Goal: Transaction & Acquisition: Download file/media

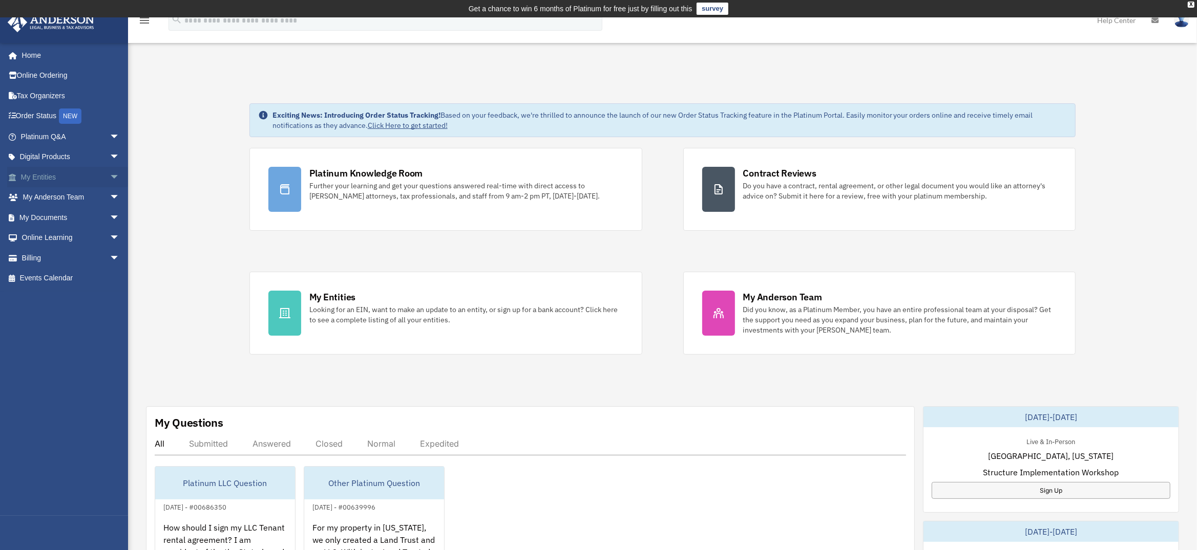
click at [110, 172] on span "arrow_drop_down" at bounding box center [120, 177] width 20 height 21
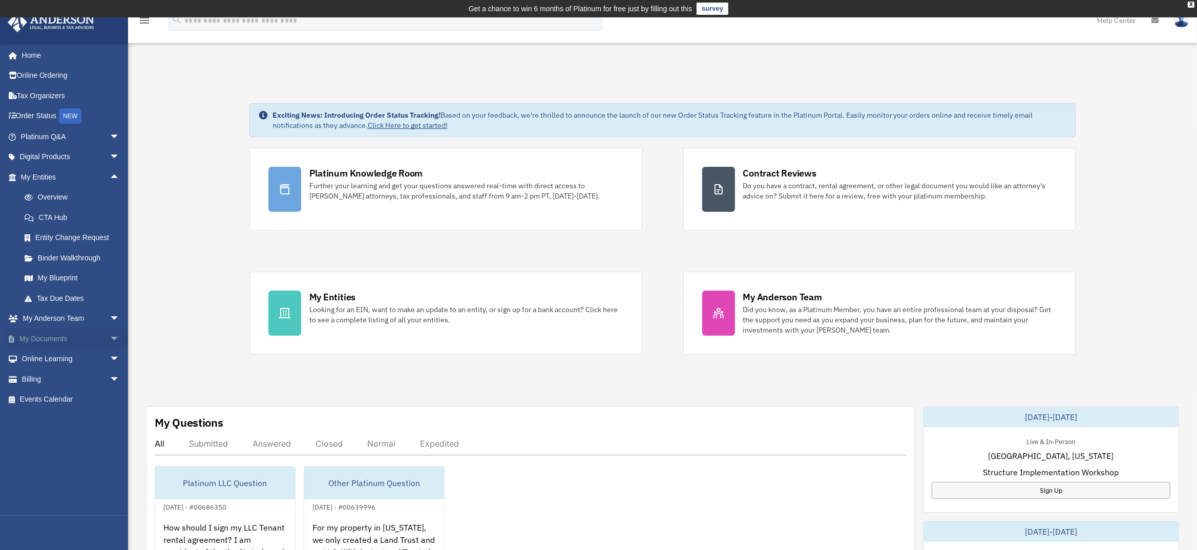
click at [110, 335] on span "arrow_drop_down" at bounding box center [120, 339] width 20 height 21
click at [40, 354] on link "Box" at bounding box center [74, 359] width 121 height 20
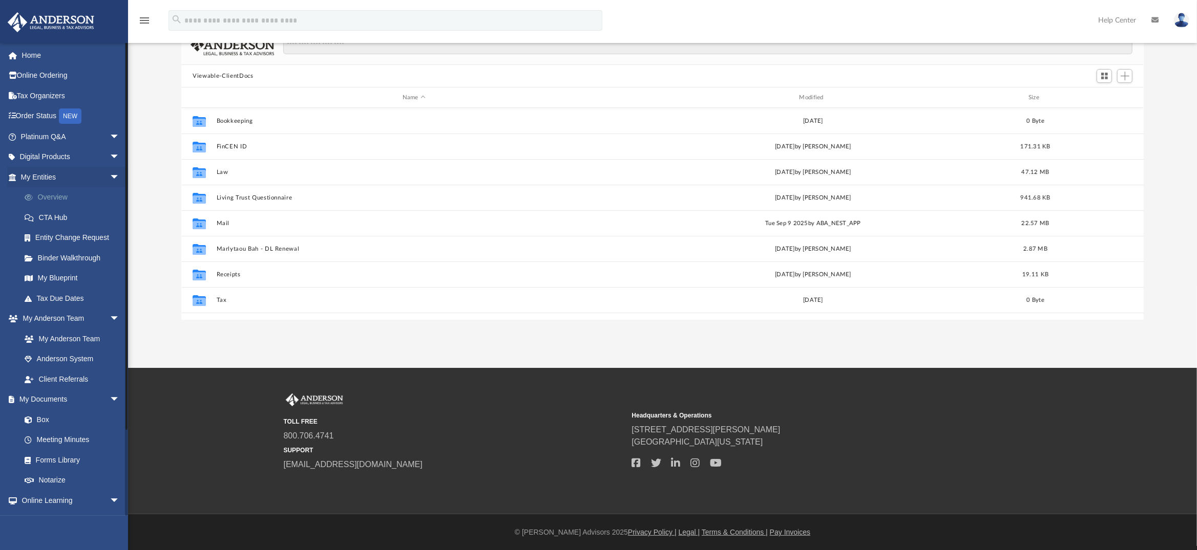
click at [55, 196] on link "Overview" at bounding box center [74, 197] width 121 height 20
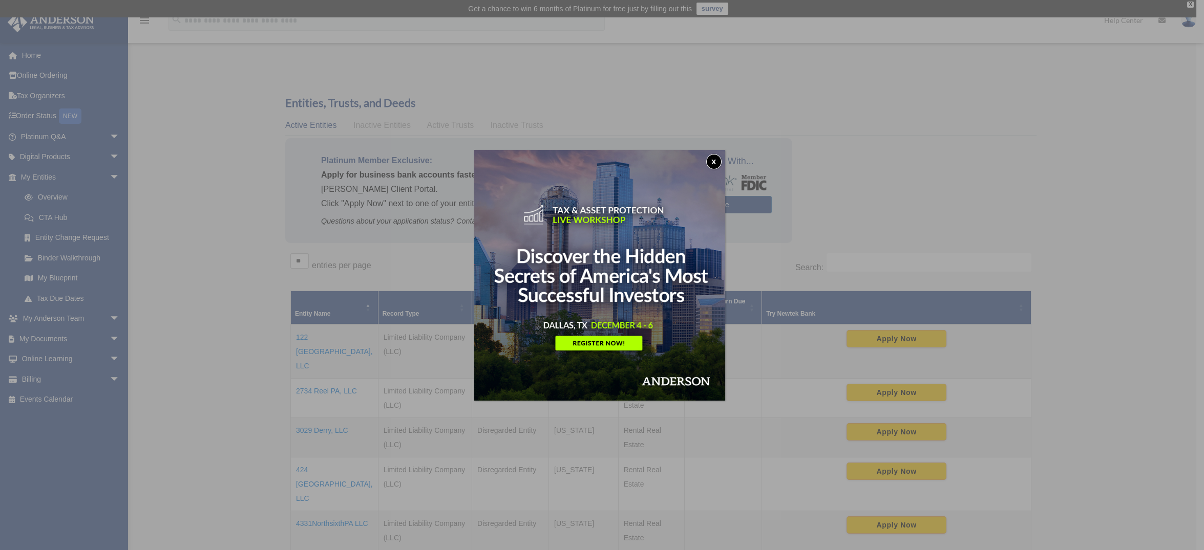
click at [717, 162] on button "x" at bounding box center [713, 161] width 15 height 15
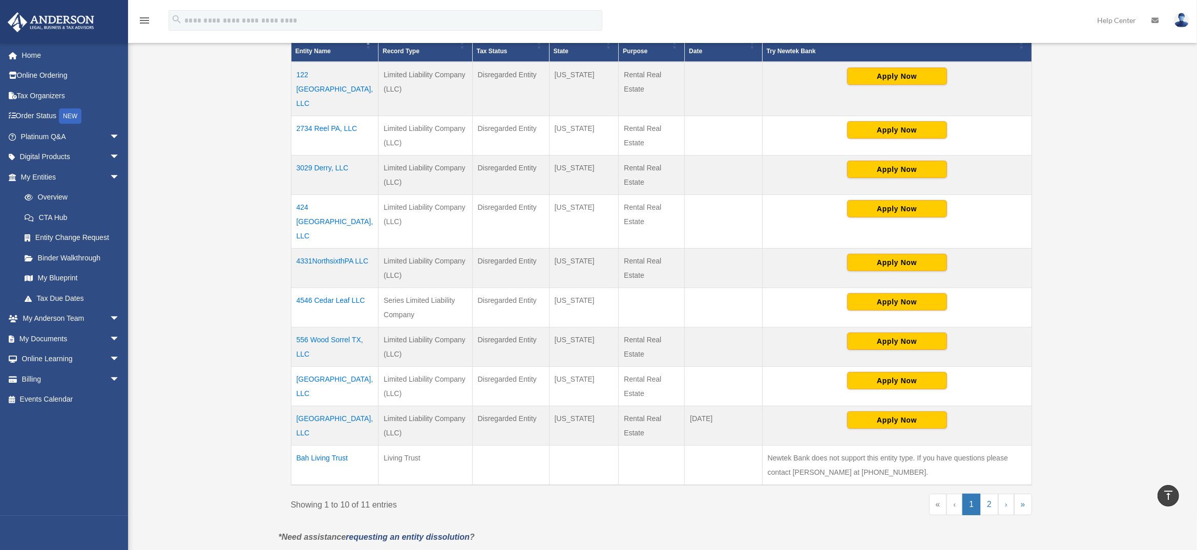
scroll to position [279, 0]
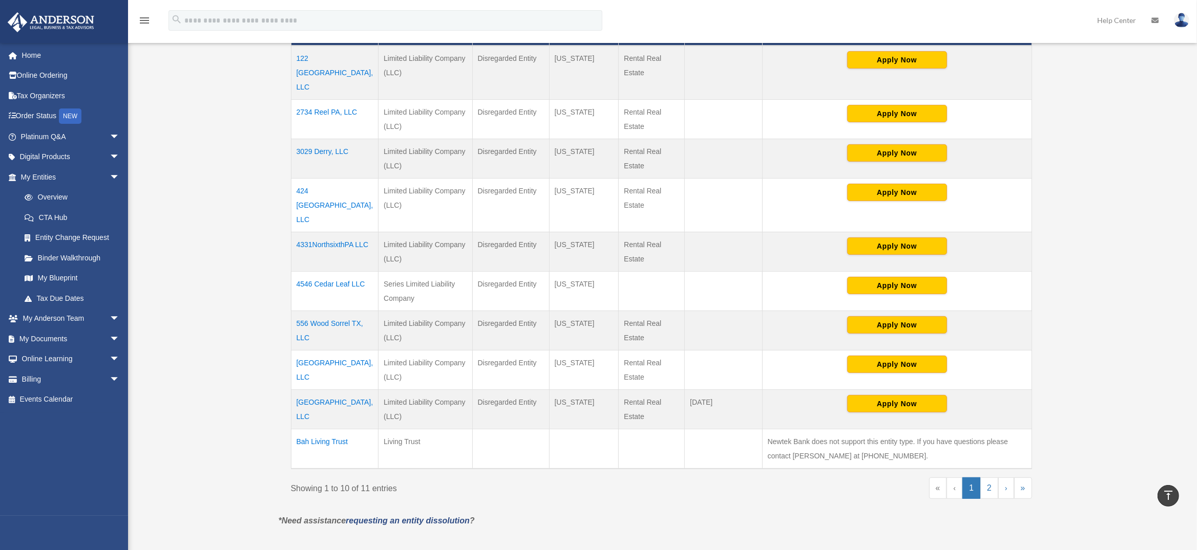
click at [336, 272] on td "4546 Cedar Leaf LLC" at bounding box center [335, 291] width 88 height 39
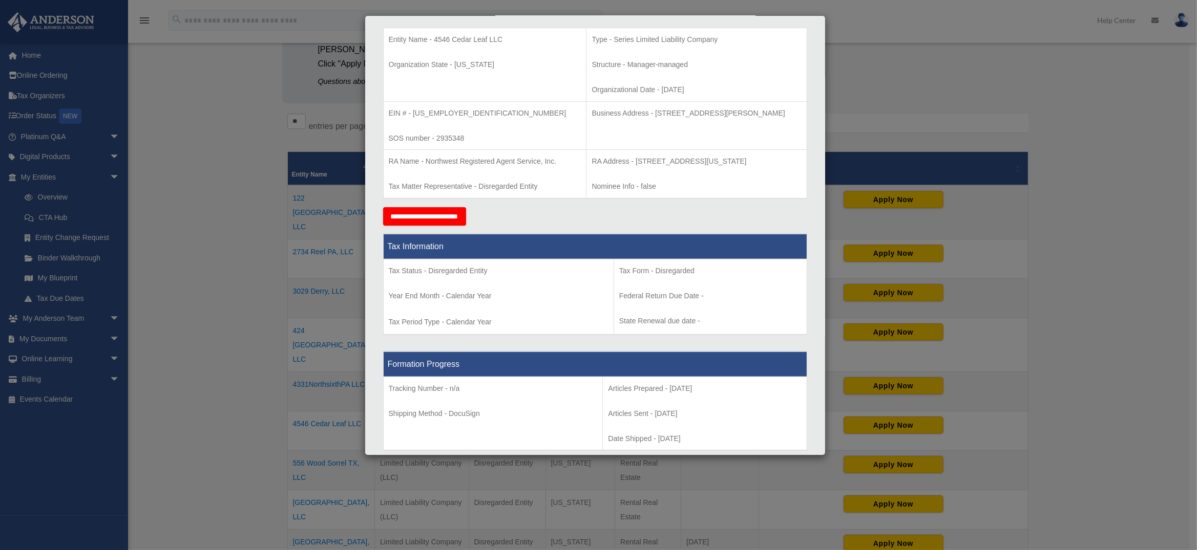
scroll to position [0, 0]
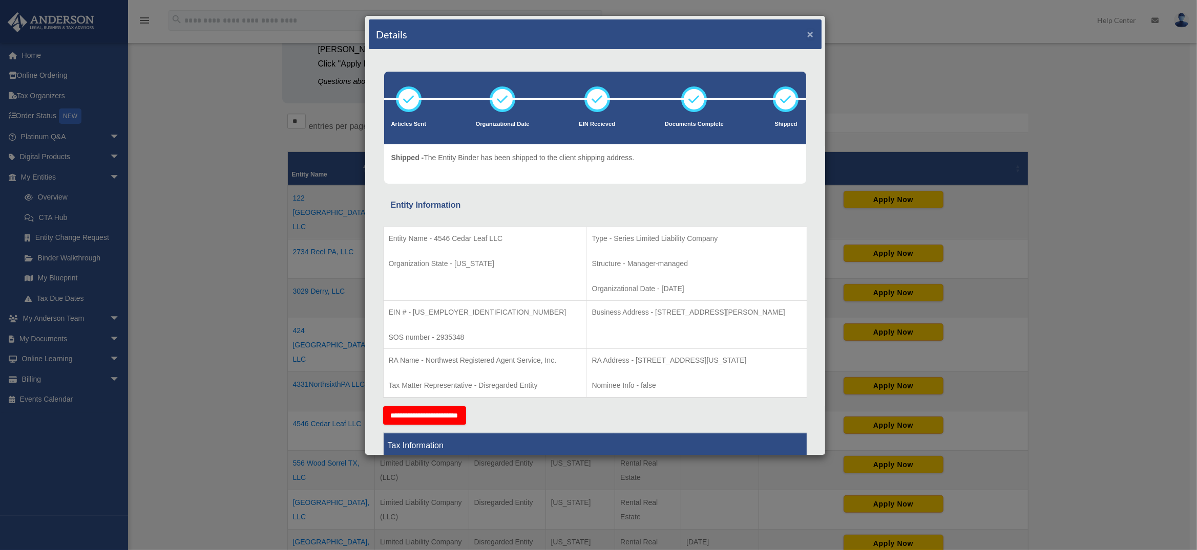
click at [807, 33] on button "×" at bounding box center [810, 34] width 7 height 11
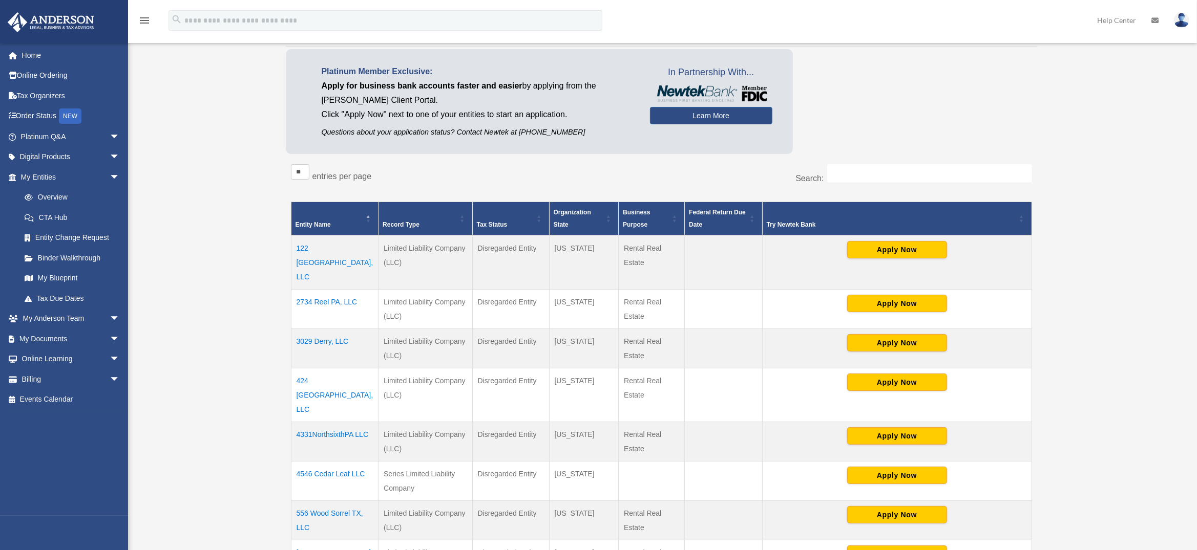
scroll to position [93, 0]
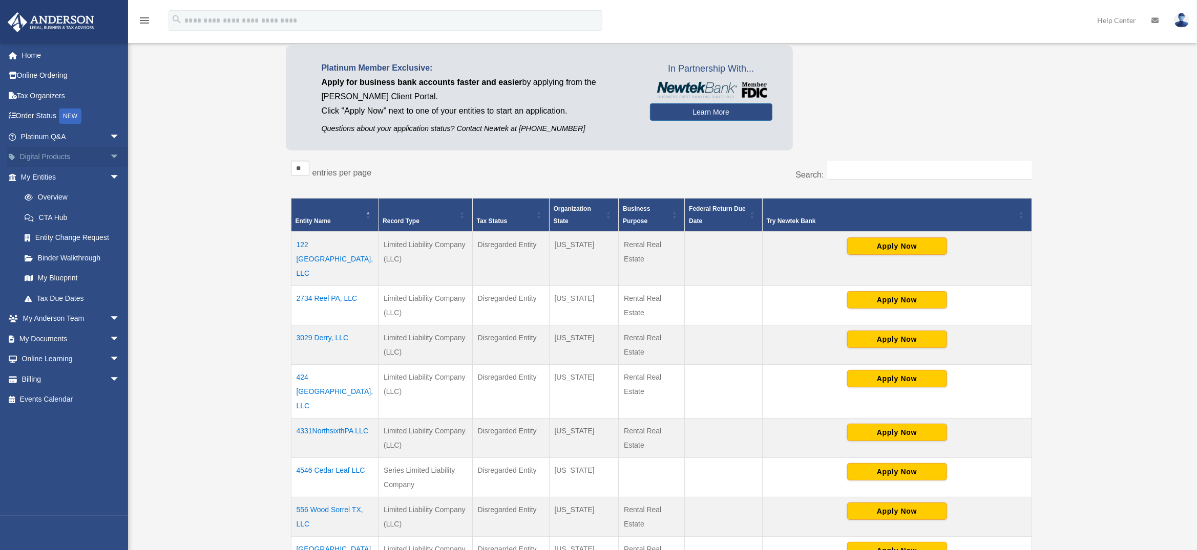
click at [110, 157] on span "arrow_drop_down" at bounding box center [120, 157] width 20 height 21
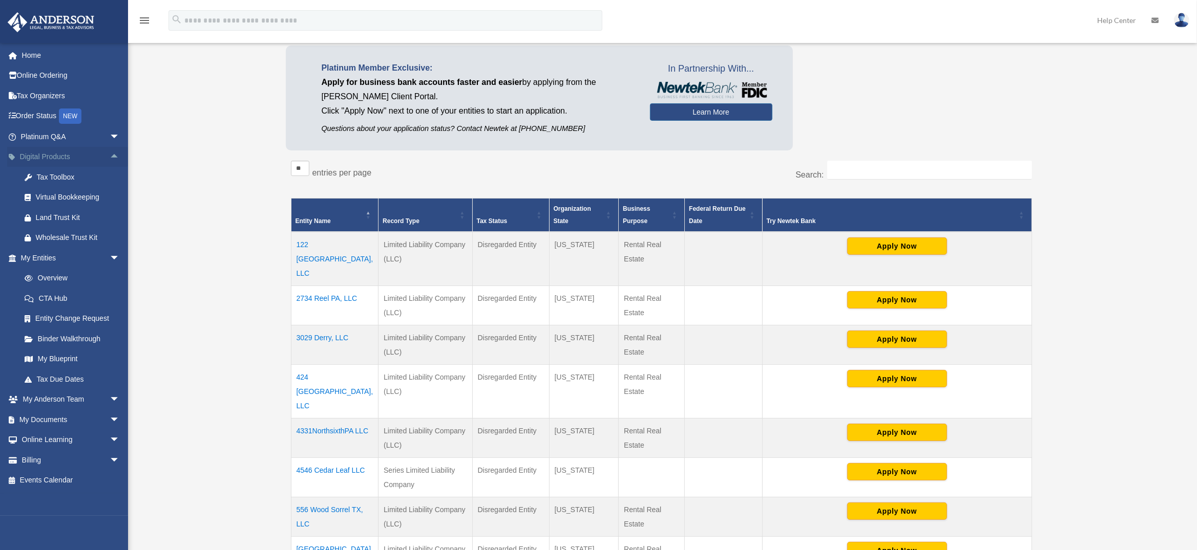
click at [110, 157] on span "arrow_drop_up" at bounding box center [120, 157] width 20 height 21
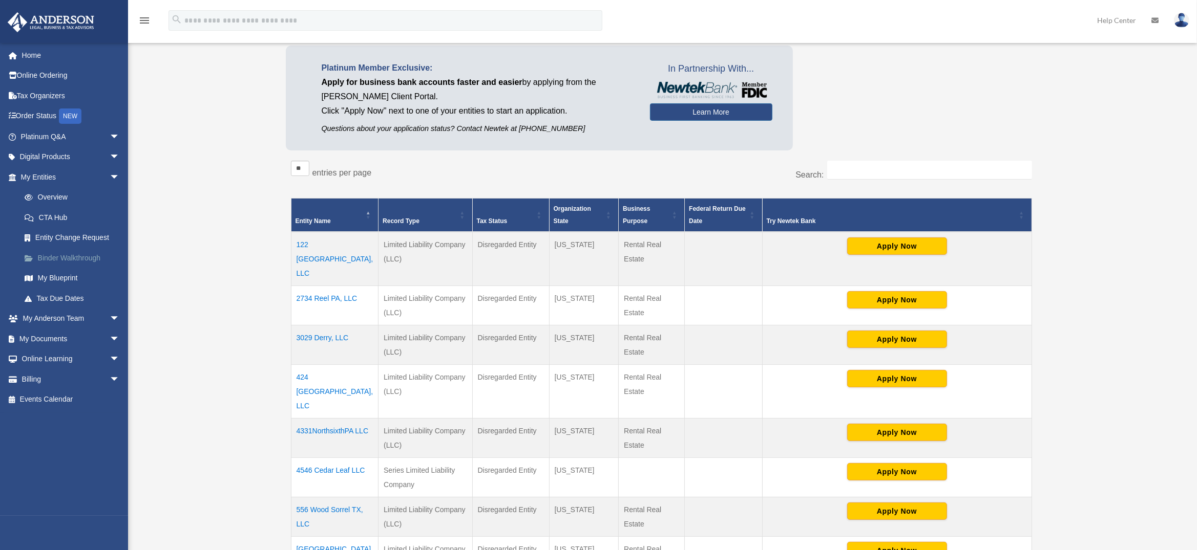
click at [81, 256] on link "Binder Walkthrough" at bounding box center [74, 258] width 121 height 20
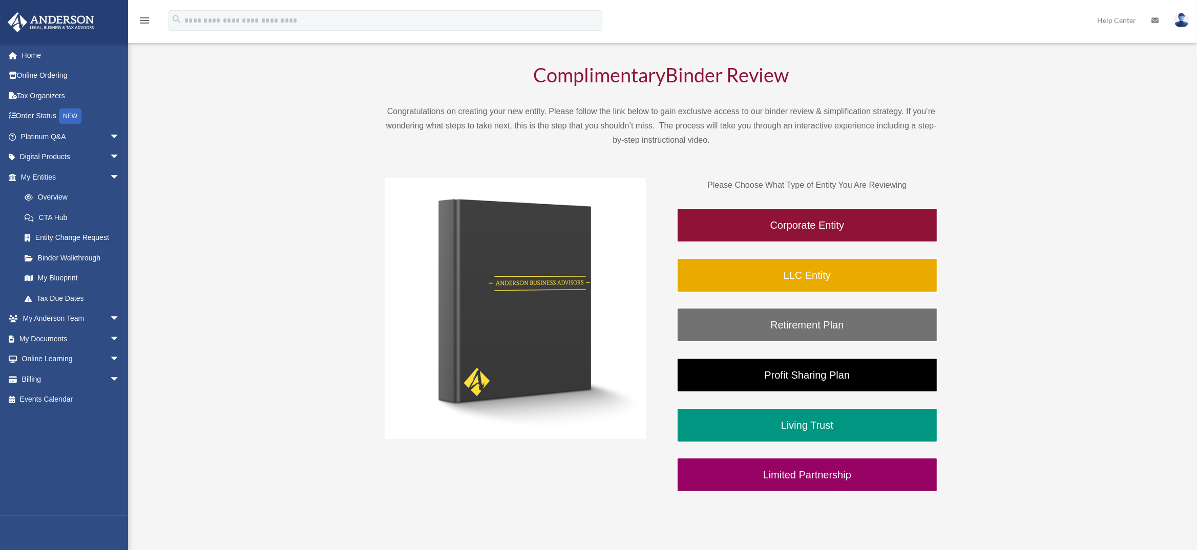
scroll to position [93, 0]
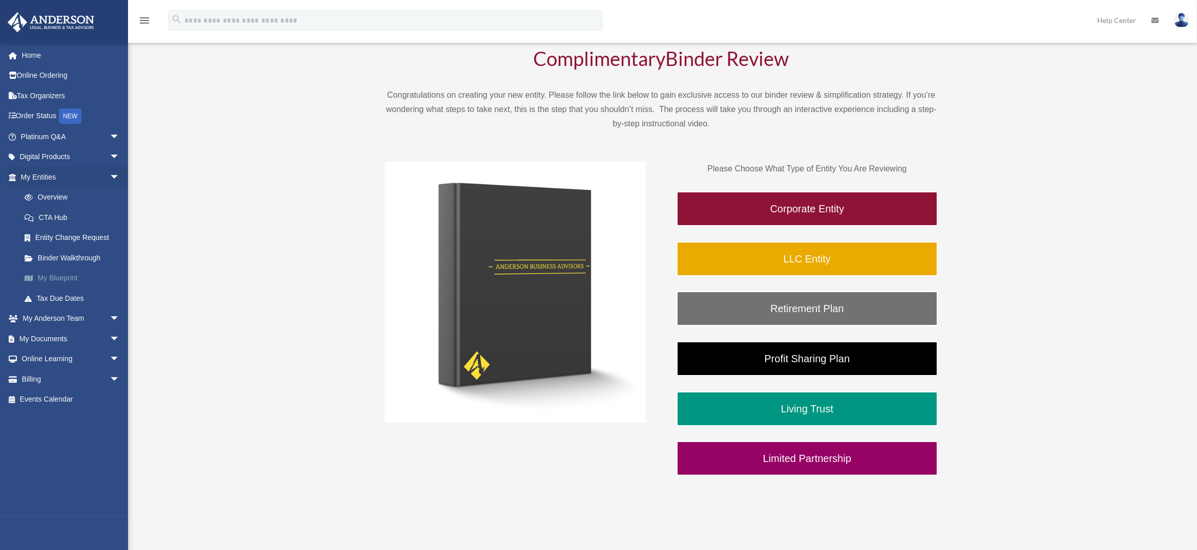
click at [61, 276] on link "My Blueprint" at bounding box center [74, 278] width 121 height 20
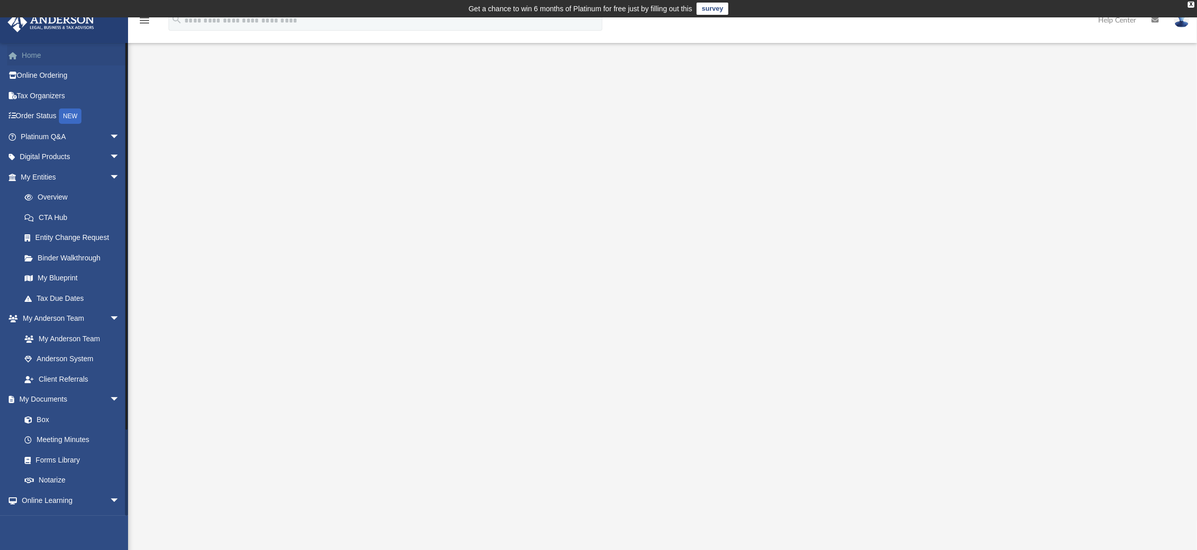
click at [36, 53] on link "Home" at bounding box center [71, 55] width 128 height 20
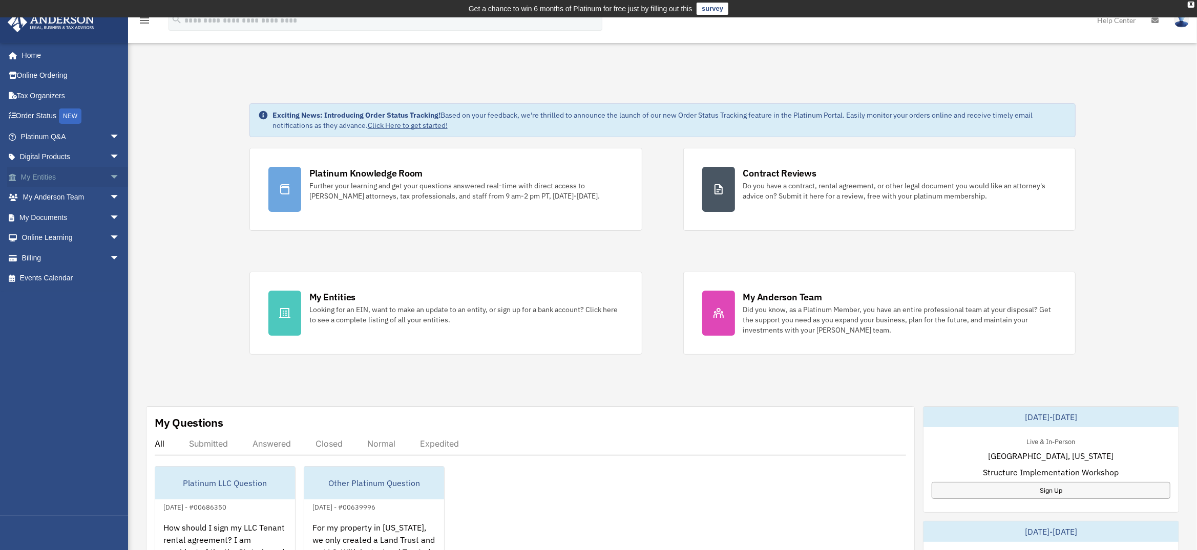
click at [110, 174] on span "arrow_drop_down" at bounding box center [120, 177] width 20 height 21
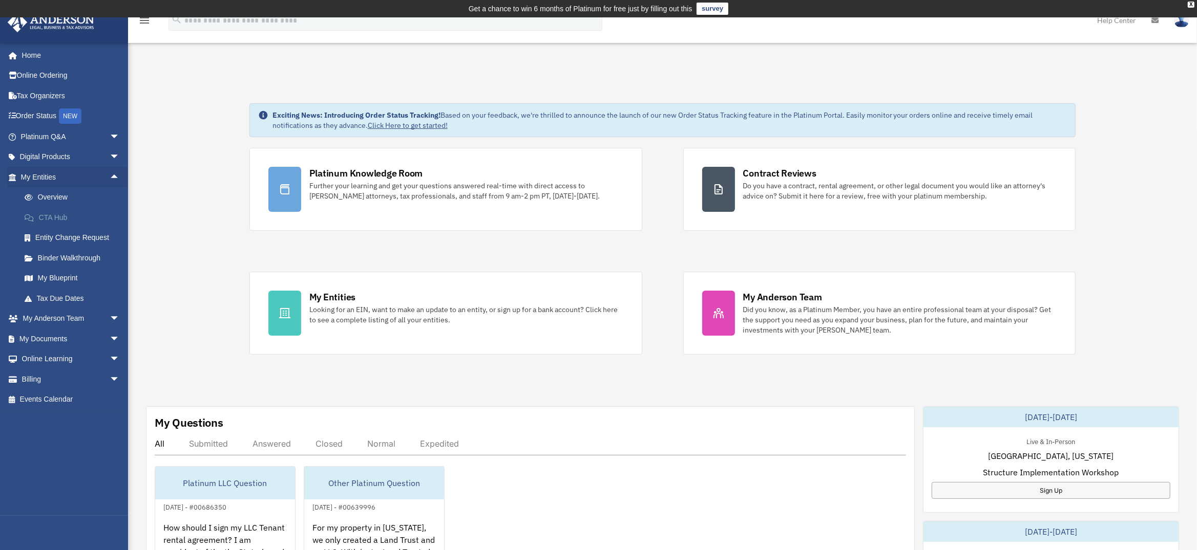
click at [55, 215] on link "CTA Hub" at bounding box center [74, 217] width 121 height 20
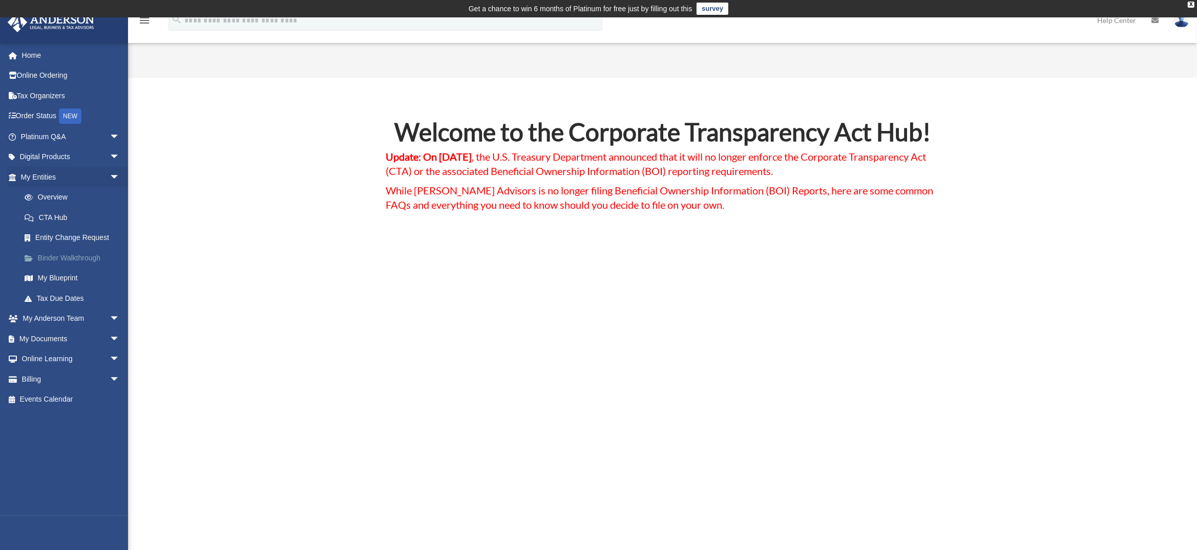
click at [74, 257] on link "Binder Walkthrough" at bounding box center [74, 258] width 121 height 20
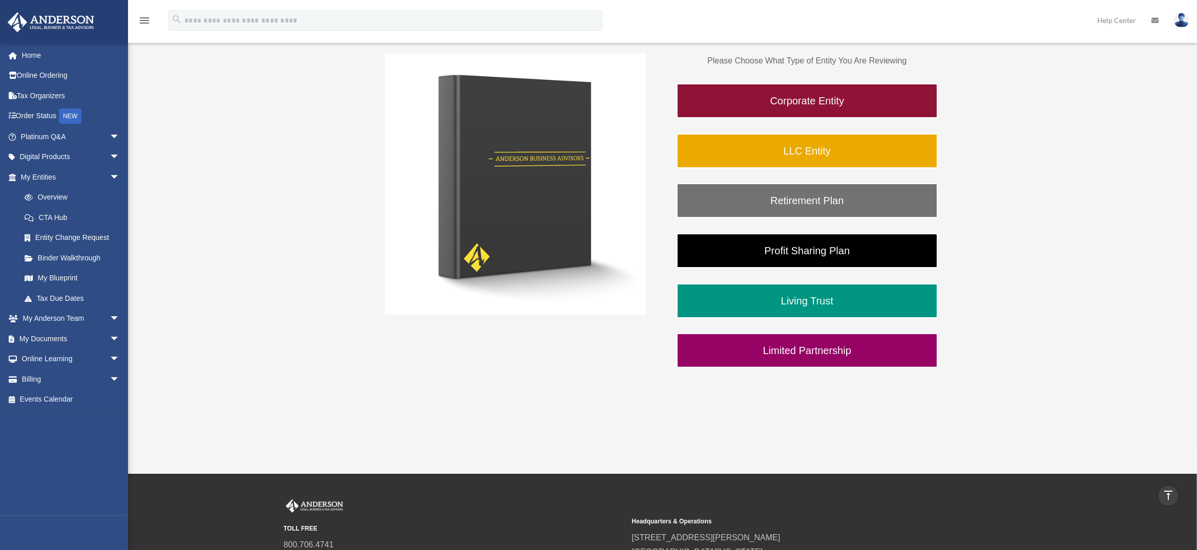
scroll to position [186, 0]
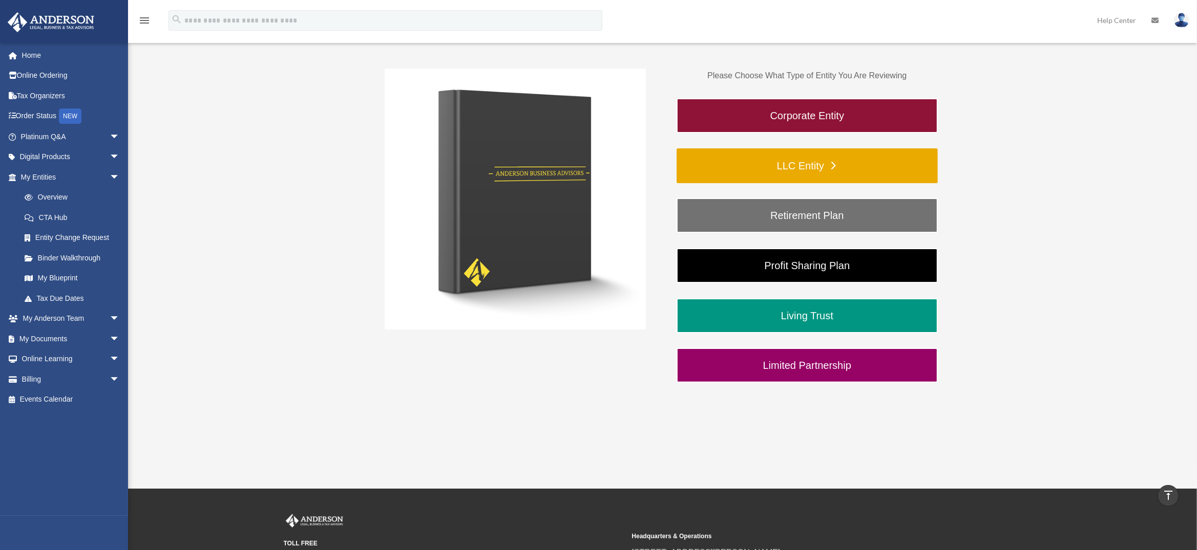
click at [819, 164] on link "LLC Entity" at bounding box center [806, 165] width 261 height 35
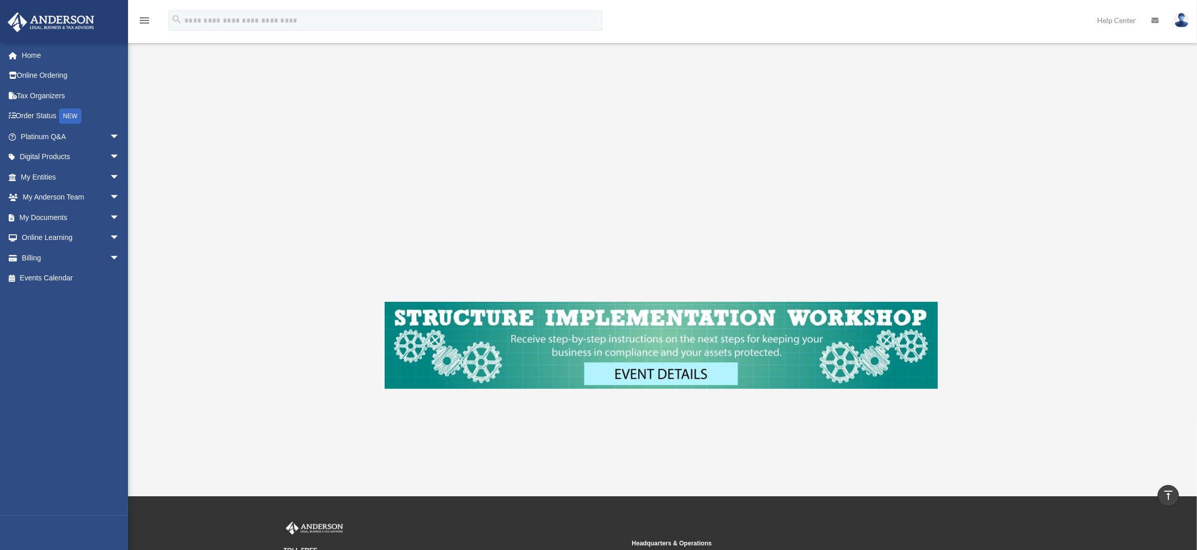
scroll to position [370, 0]
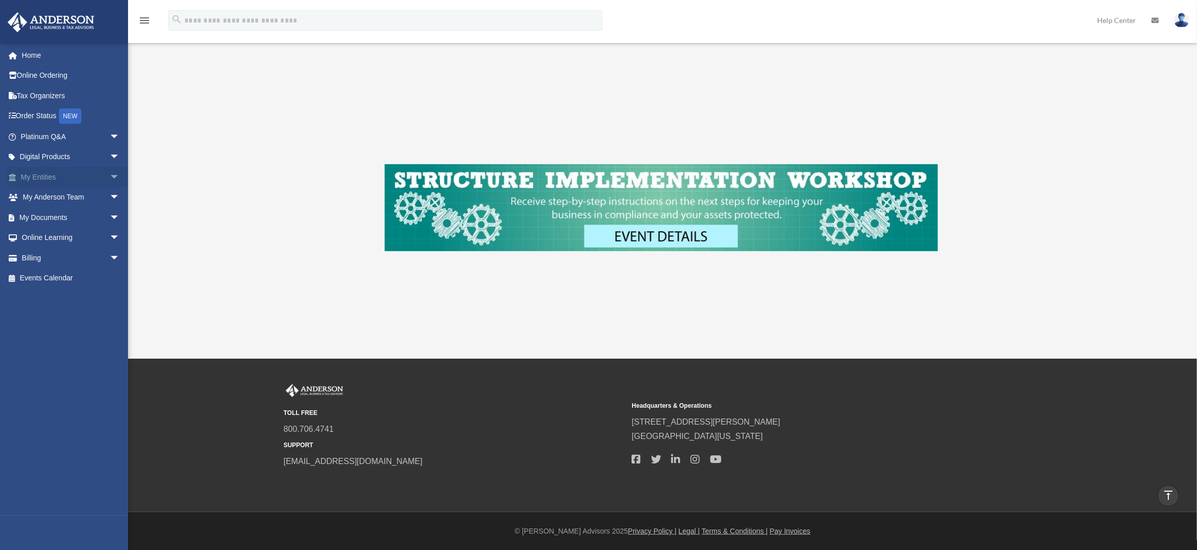
click at [110, 176] on span "arrow_drop_down" at bounding box center [120, 177] width 20 height 21
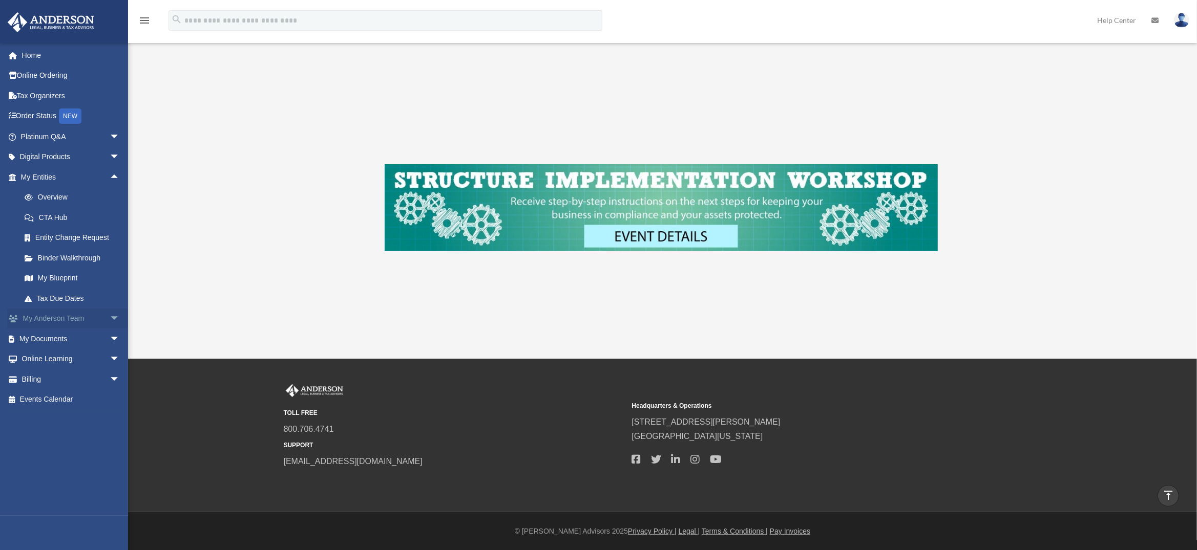
click at [110, 317] on span "arrow_drop_down" at bounding box center [120, 319] width 20 height 21
click at [110, 395] on span "arrow_drop_down" at bounding box center [120, 400] width 20 height 21
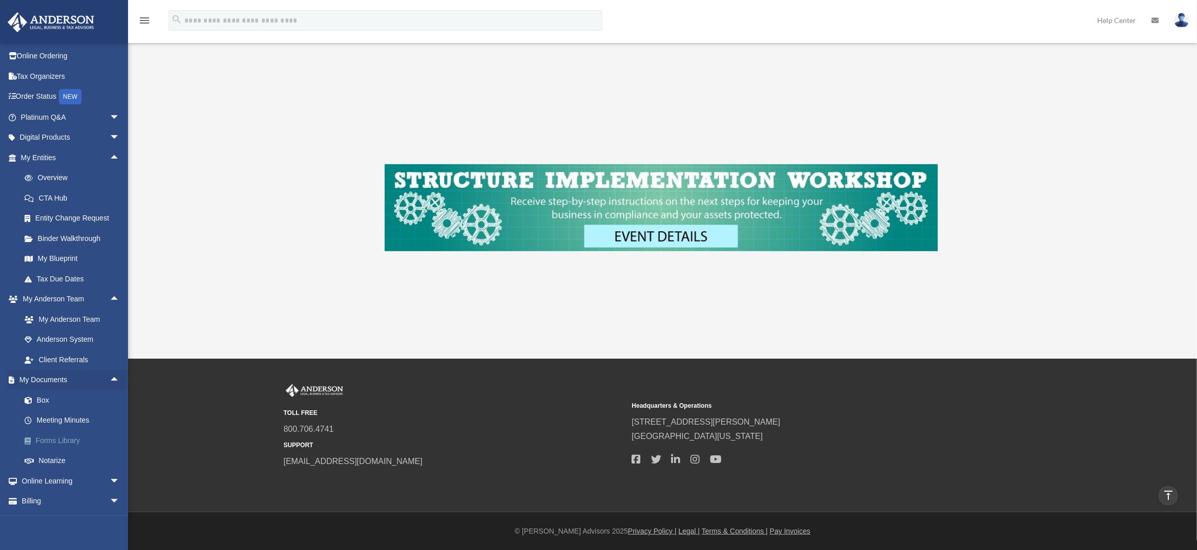
scroll to position [37, 0]
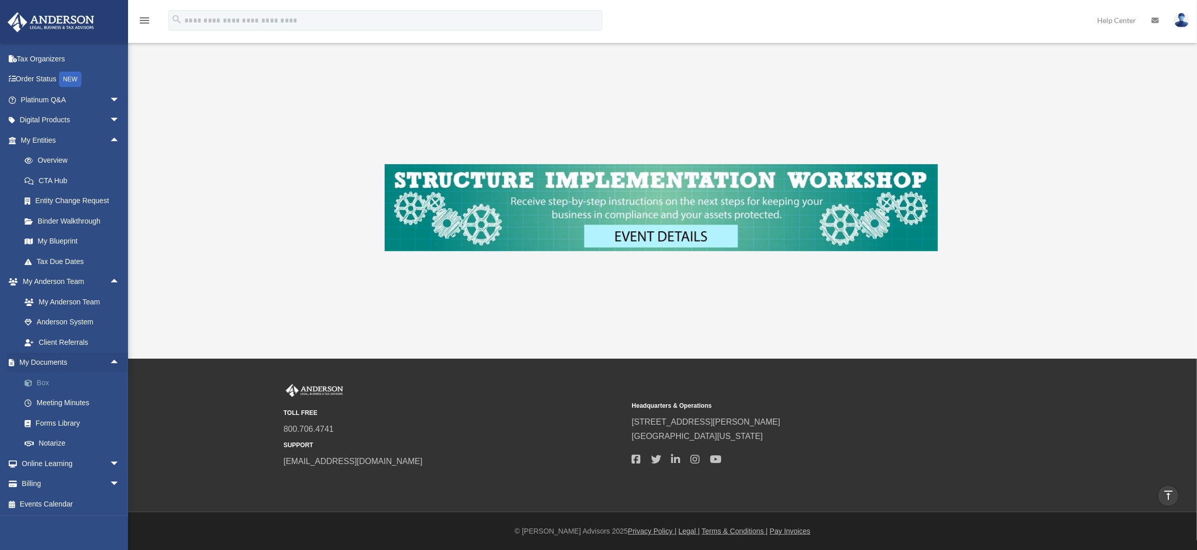
click at [41, 378] on link "Box" at bounding box center [74, 383] width 121 height 20
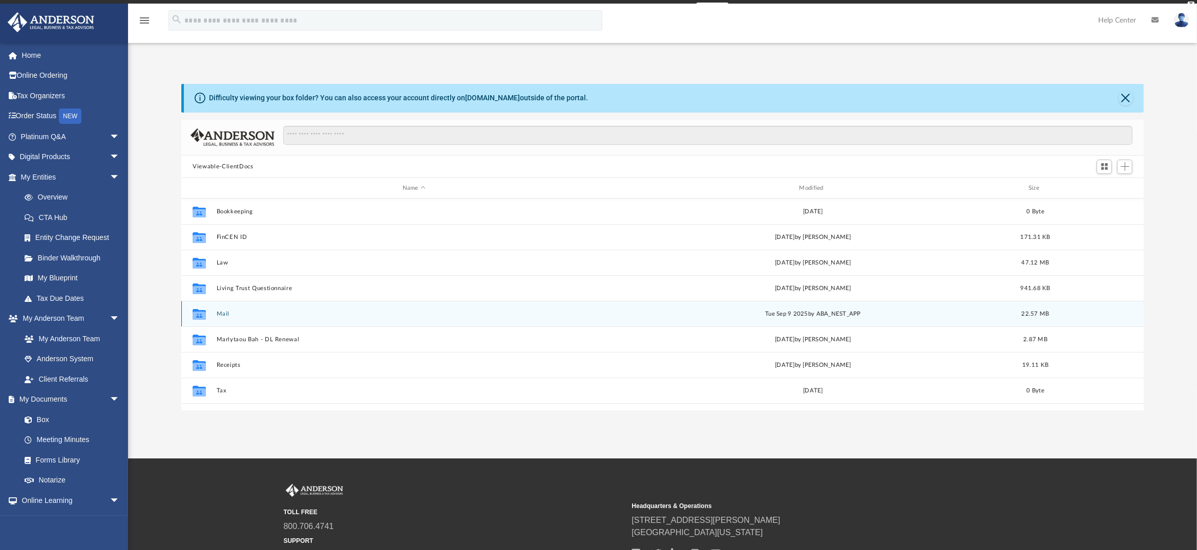
scroll to position [225, 955]
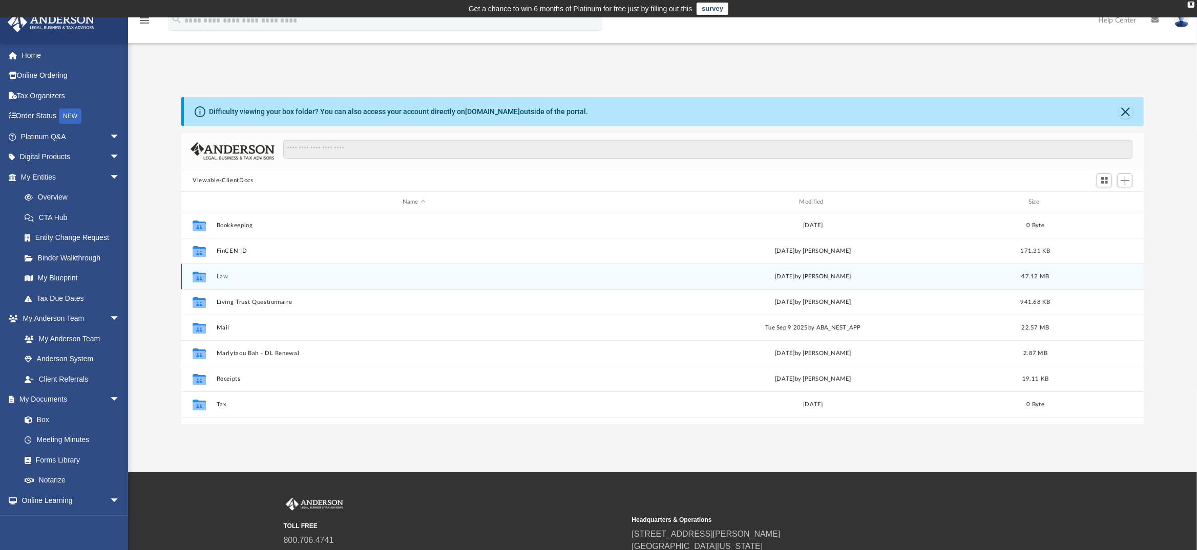
click at [221, 276] on button "Law" at bounding box center [414, 276] width 395 height 7
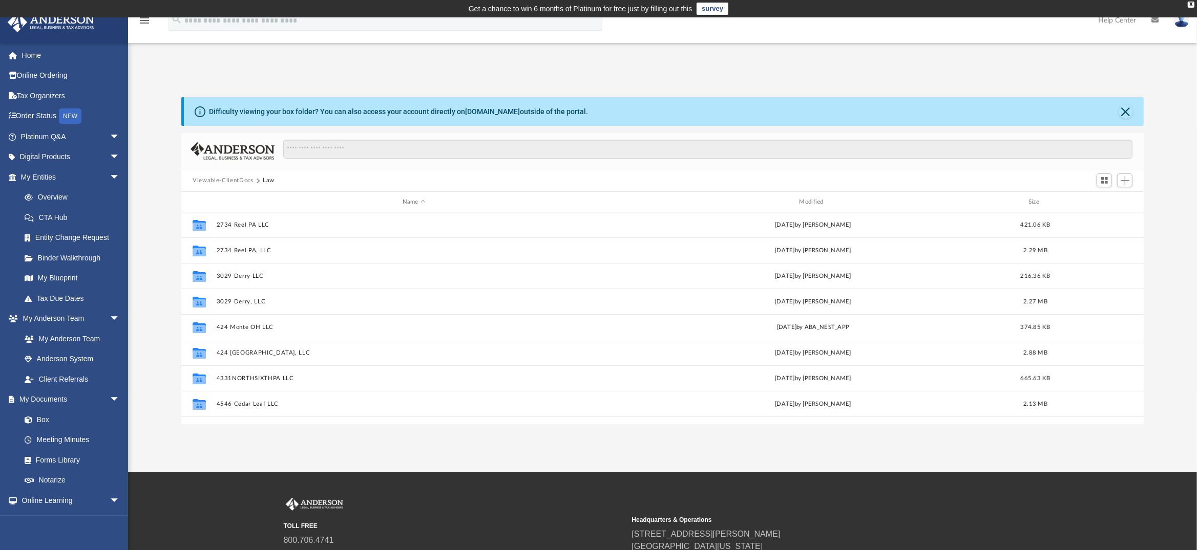
scroll to position [72, 0]
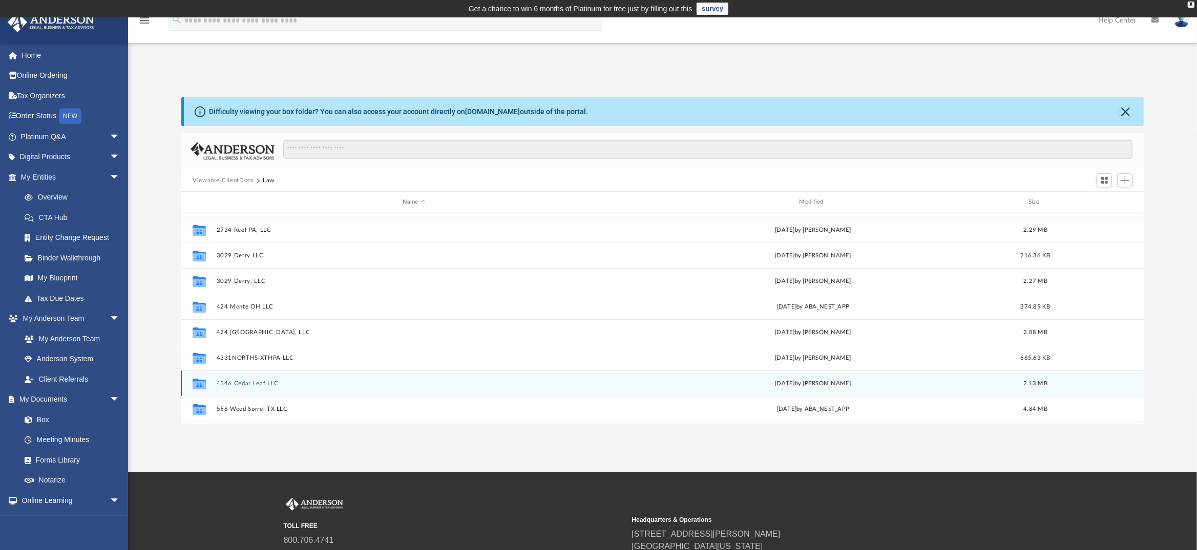
click at [242, 382] on button "4546 Cedar Leaf LLC" at bounding box center [414, 383] width 395 height 7
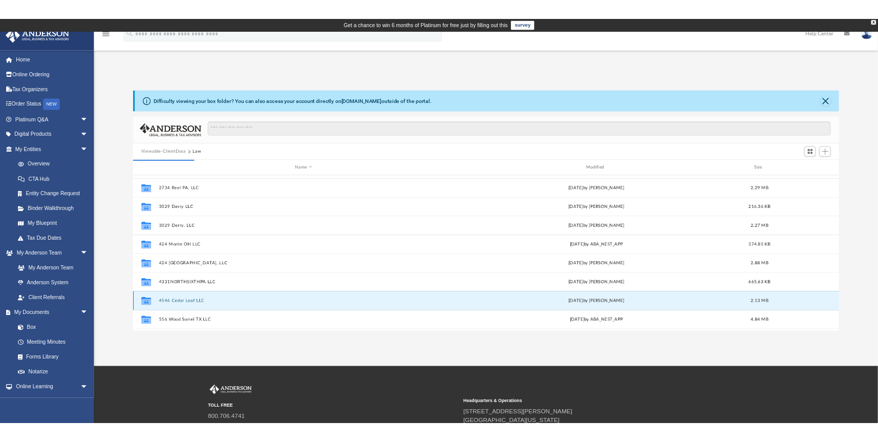
scroll to position [0, 0]
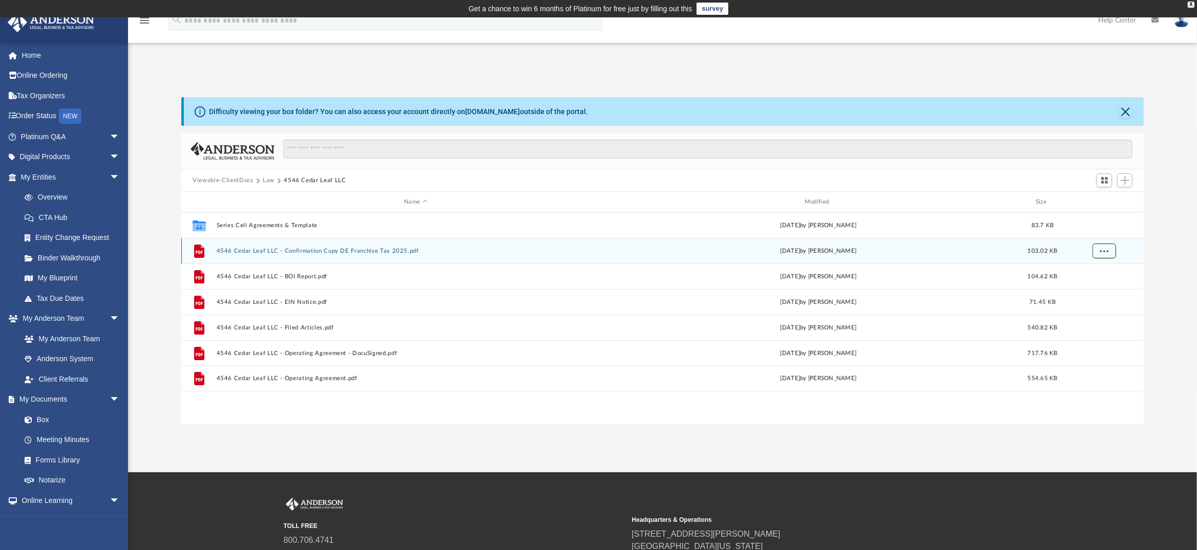
click at [1099, 251] on button "More options" at bounding box center [1104, 251] width 24 height 15
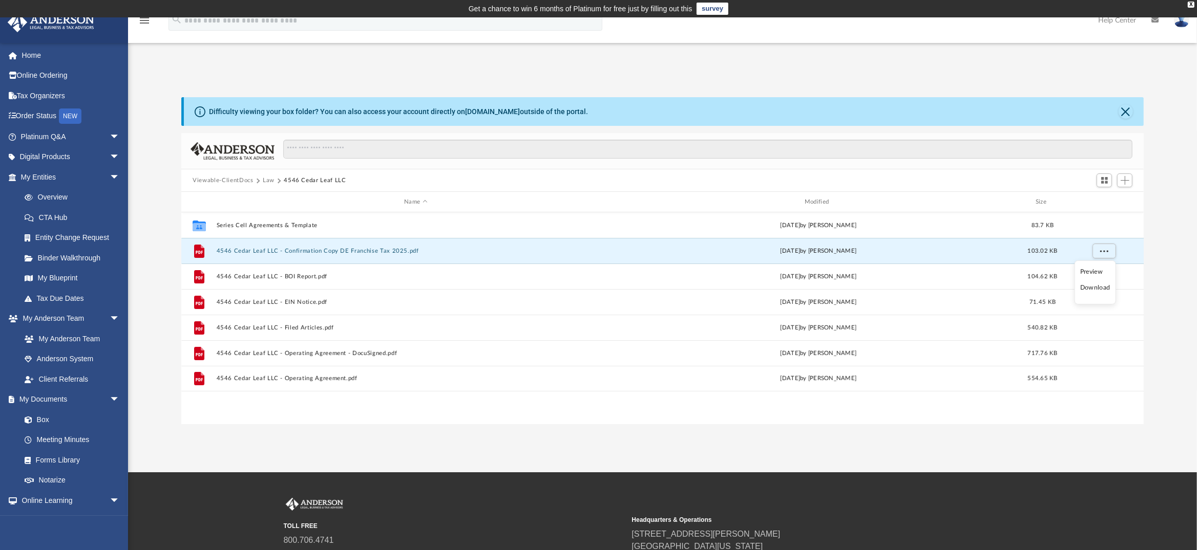
click at [1093, 287] on li "Download" at bounding box center [1095, 288] width 30 height 11
click at [1189, 182] on div "Difficulty viewing your box folder? You can also access your account directly o…" at bounding box center [662, 260] width 1069 height 327
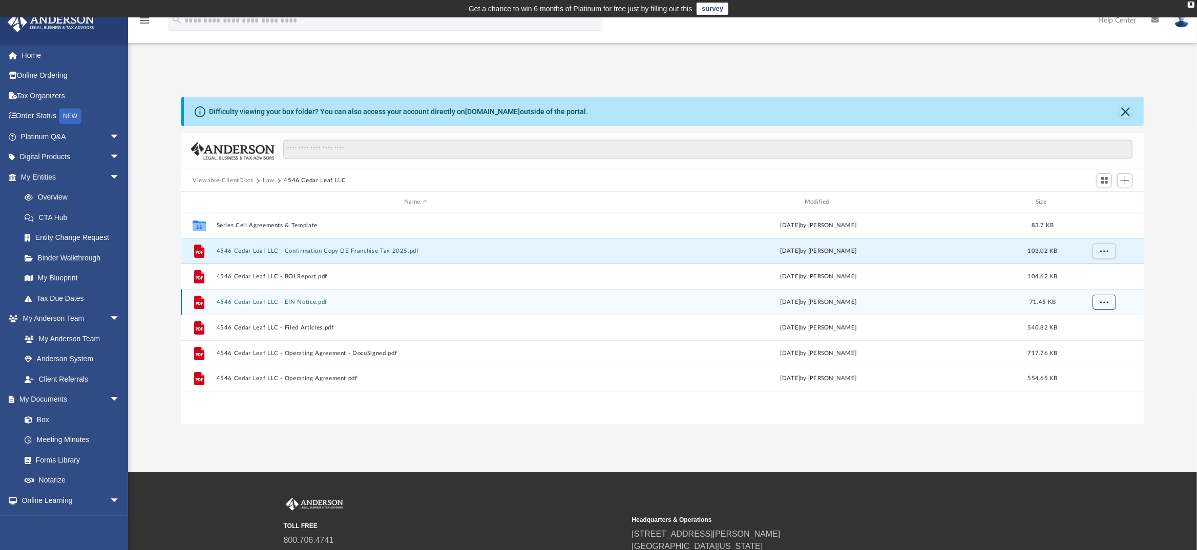
click at [1106, 302] on span "More options" at bounding box center [1104, 302] width 8 height 6
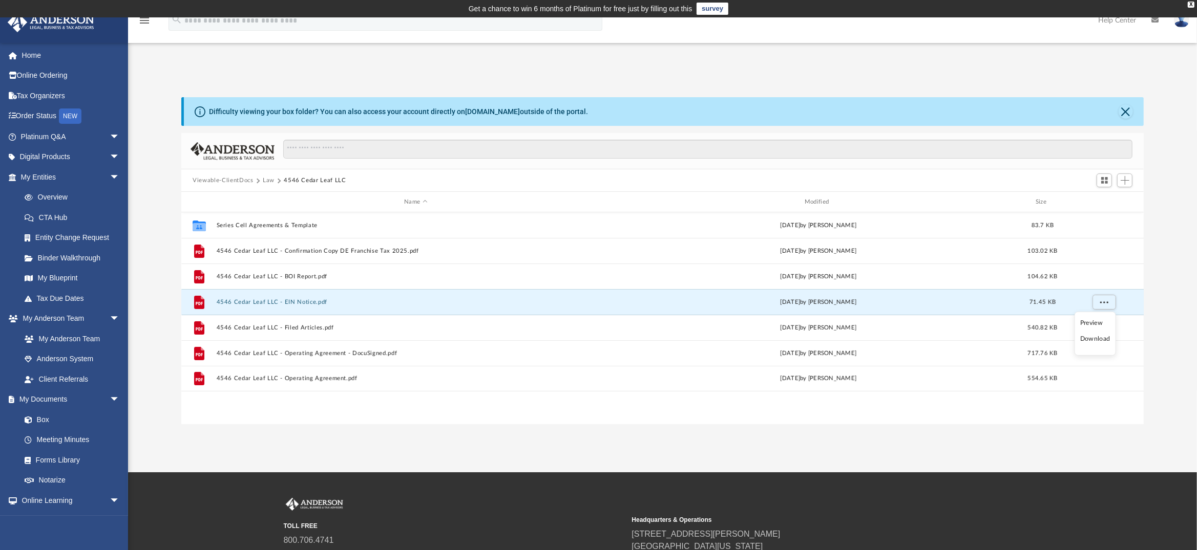
click at [1096, 340] on li "Download" at bounding box center [1095, 339] width 30 height 11
click at [1181, 181] on div "Difficulty viewing your box folder? You can also access your account directly o…" at bounding box center [662, 260] width 1069 height 327
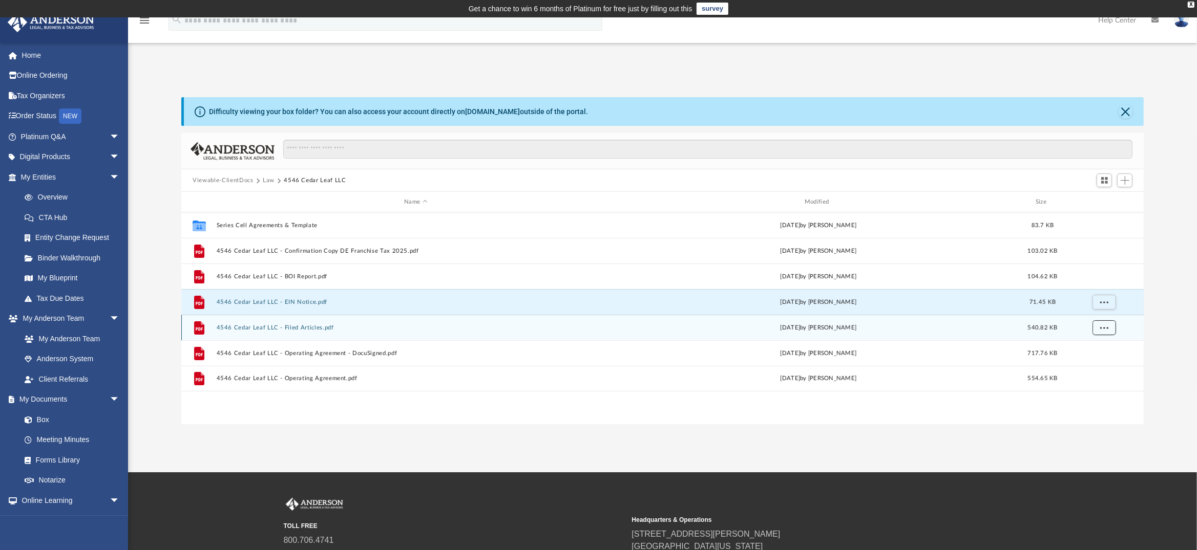
click at [1101, 328] on span "More options" at bounding box center [1104, 328] width 8 height 6
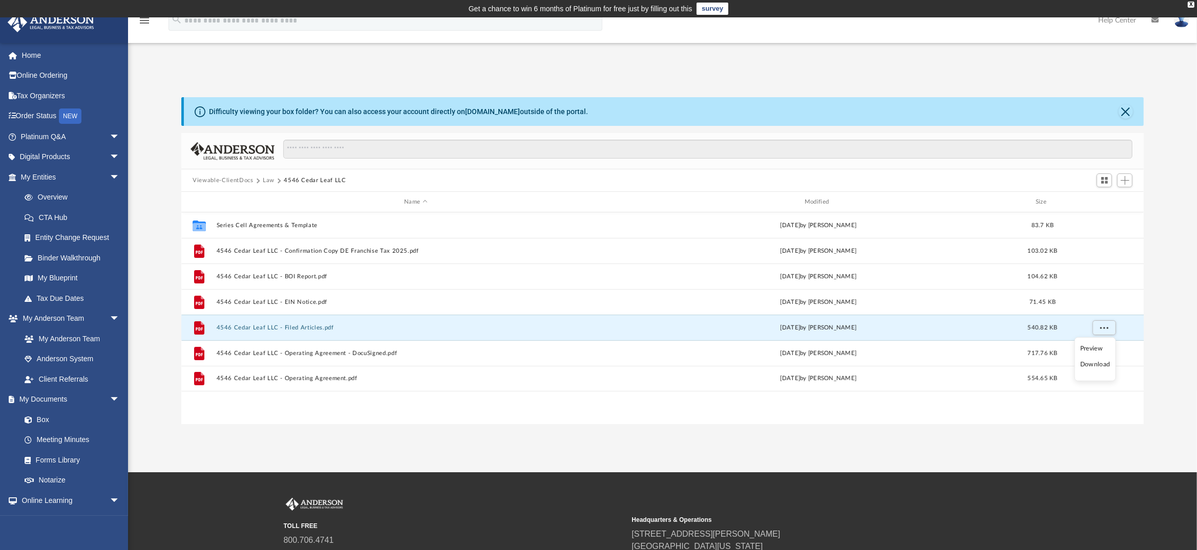
click at [1092, 364] on li "Download" at bounding box center [1095, 364] width 30 height 11
click at [1183, 384] on div "Difficulty viewing your box folder? You can also access your account directly o…" at bounding box center [662, 260] width 1069 height 327
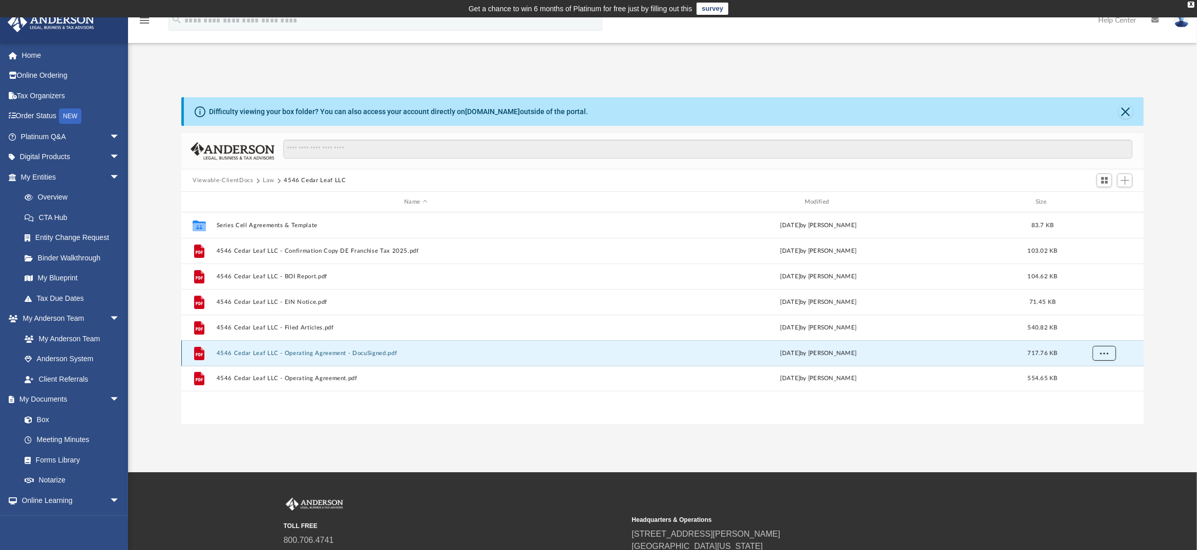
click at [1104, 352] on span "More options" at bounding box center [1104, 353] width 8 height 6
click at [1100, 390] on li "Download" at bounding box center [1095, 390] width 30 height 11
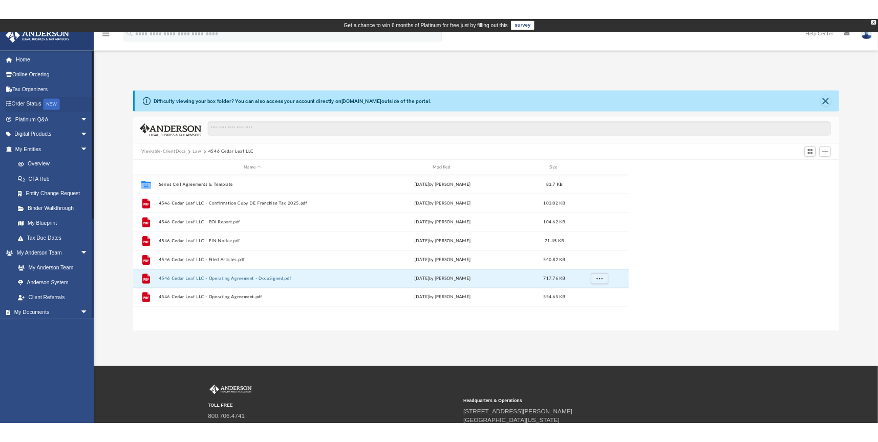
scroll to position [225, 668]
